Goal: Information Seeking & Learning: Learn about a topic

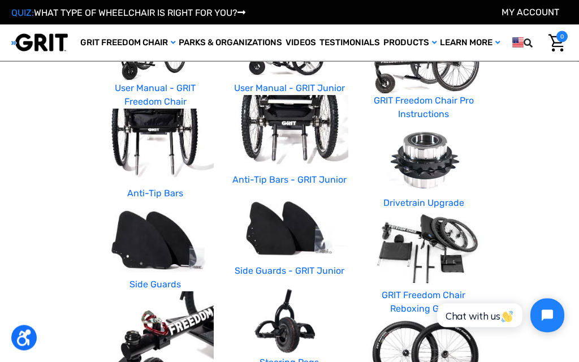
scroll to position [266, 0]
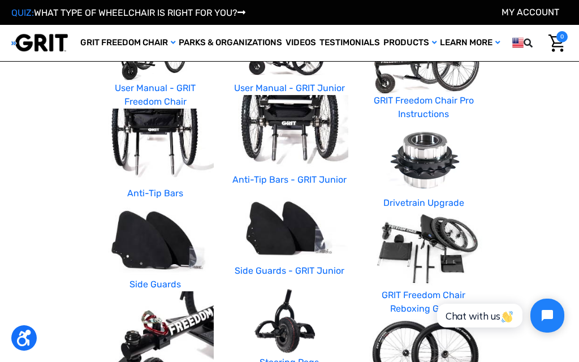
click at [293, 231] on img at bounding box center [289, 226] width 117 height 78
click at [295, 220] on img at bounding box center [289, 226] width 117 height 78
click at [303, 265] on link "Side Guards - GRIT Junior" at bounding box center [290, 270] width 110 height 11
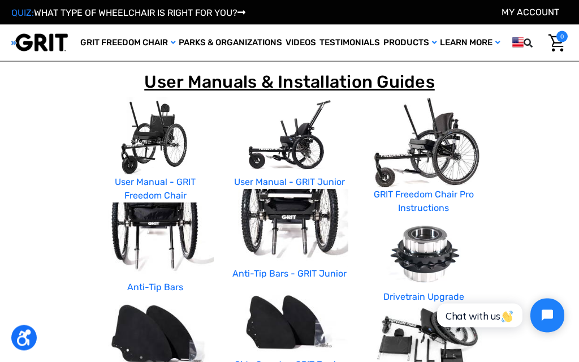
scroll to position [173, 0]
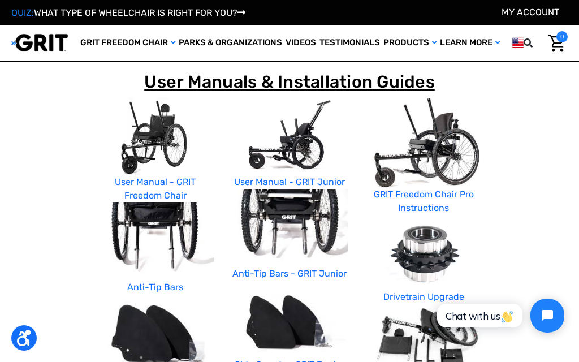
click at [431, 291] on link "Drivetrain Upgrade" at bounding box center [423, 296] width 81 height 11
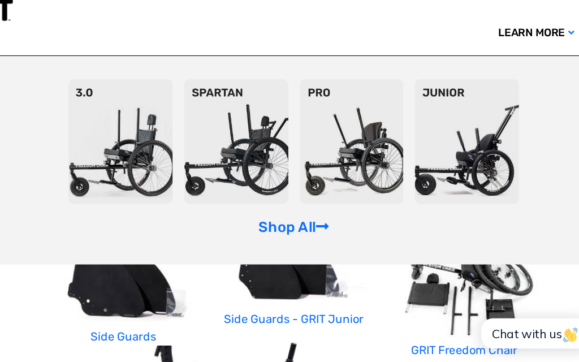
click at [385, 122] on img at bounding box center [426, 164] width 82 height 98
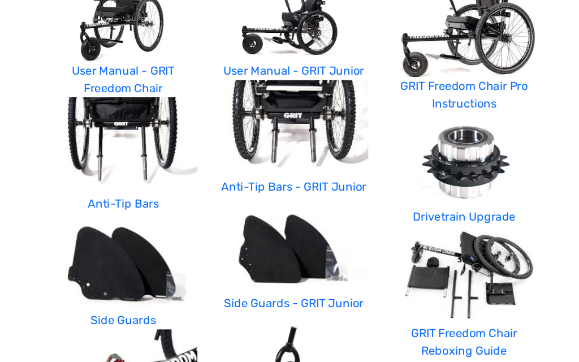
scroll to position [232, 0]
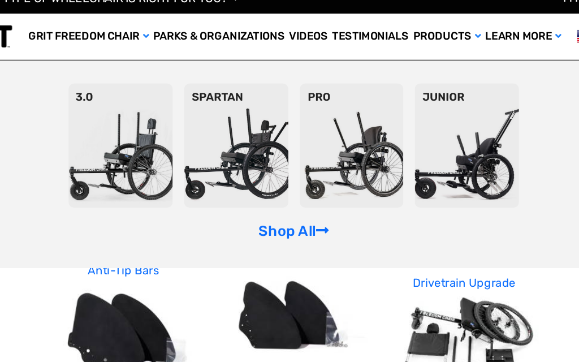
click at [294, 133] on img at bounding box center [335, 129] width 82 height 98
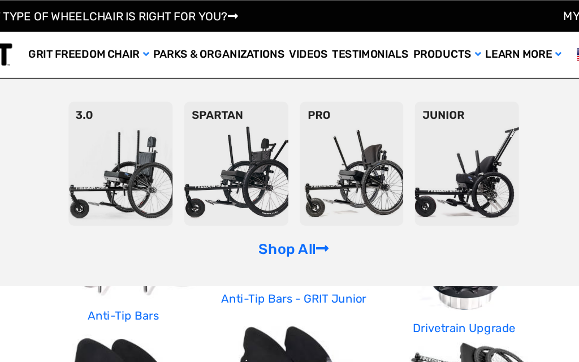
scroll to position [210, 0]
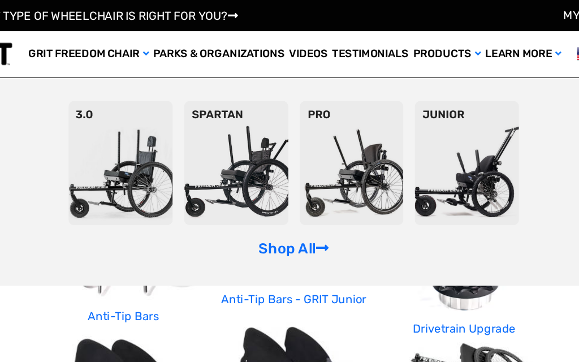
click at [262, 197] on link "Shop All" at bounding box center [289, 196] width 55 height 14
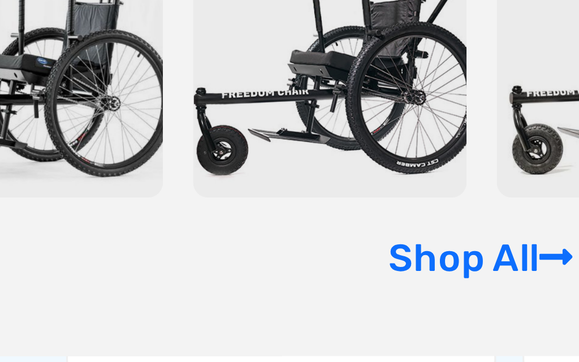
scroll to position [212, 0]
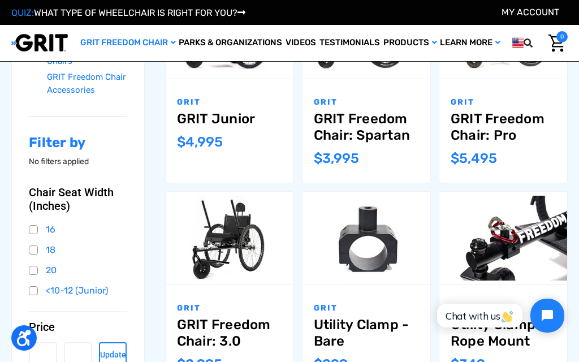
click at [0, 0] on img at bounding box center [0, 0] width 0 height 0
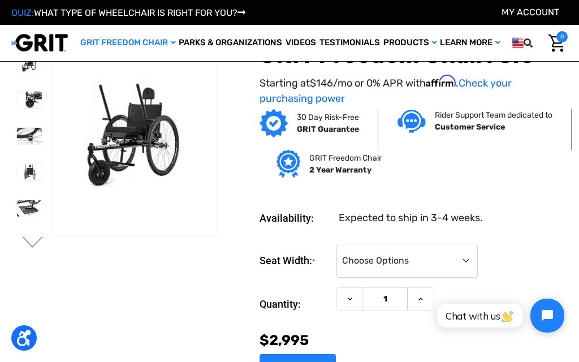
scroll to position [57, 0]
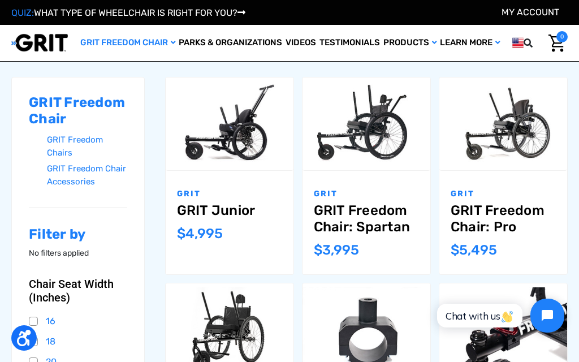
scroll to position [100, 0]
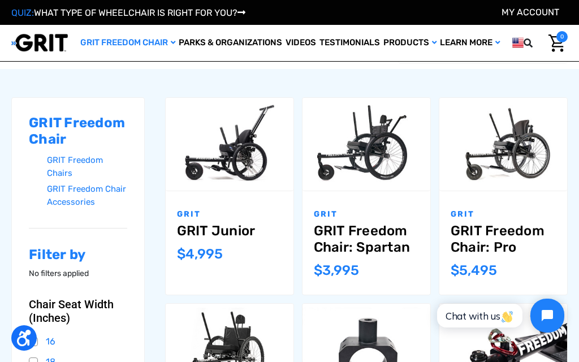
click at [377, 245] on link "GRIT Freedom Chair: Spartan" at bounding box center [366, 239] width 105 height 33
